Goal: Information Seeking & Learning: Learn about a topic

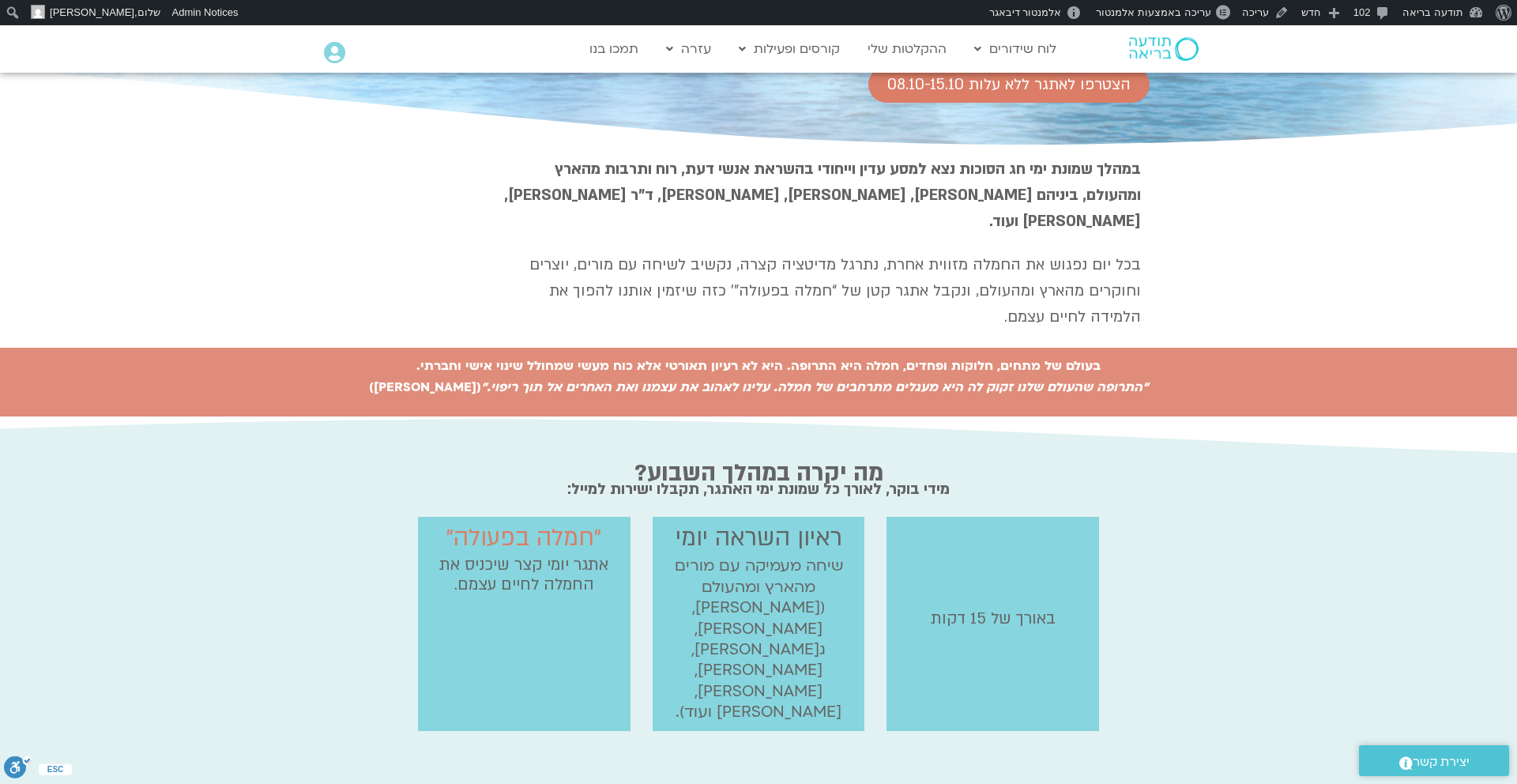
scroll to position [265, 0]
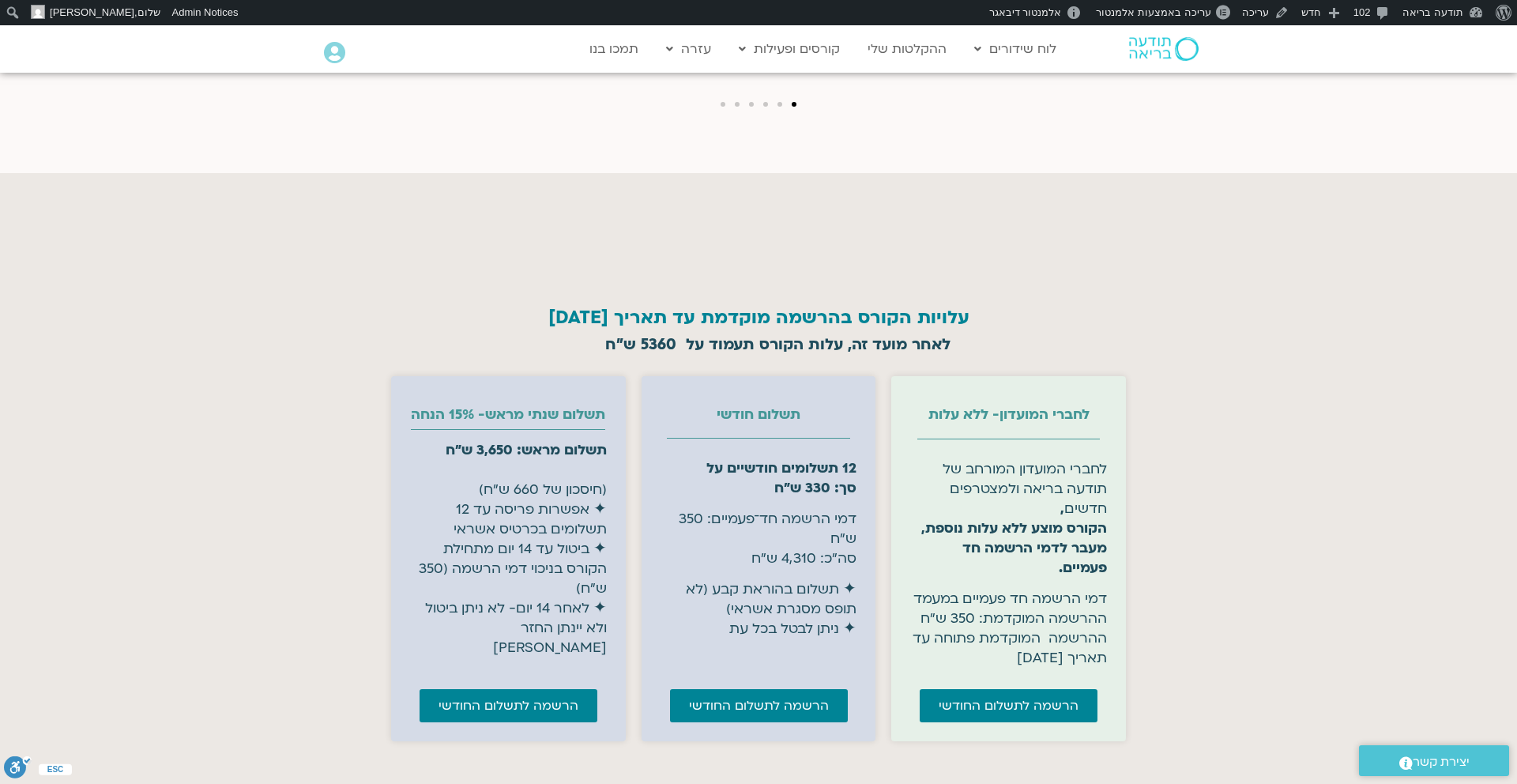
scroll to position [6289, 0]
